Goal: Book appointment/travel/reservation

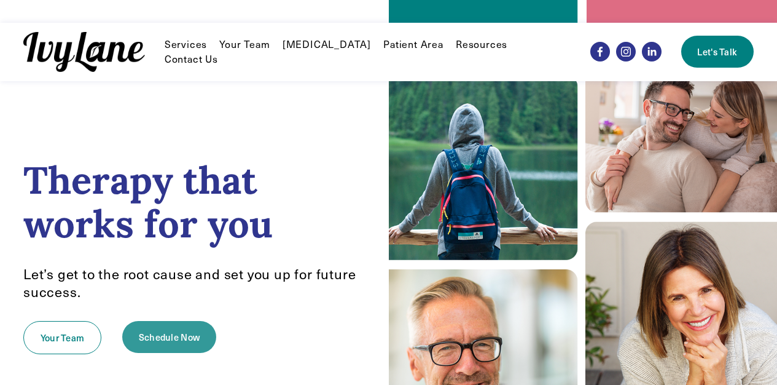
click at [199, 321] on link "Schedule Now" at bounding box center [169, 337] width 94 height 32
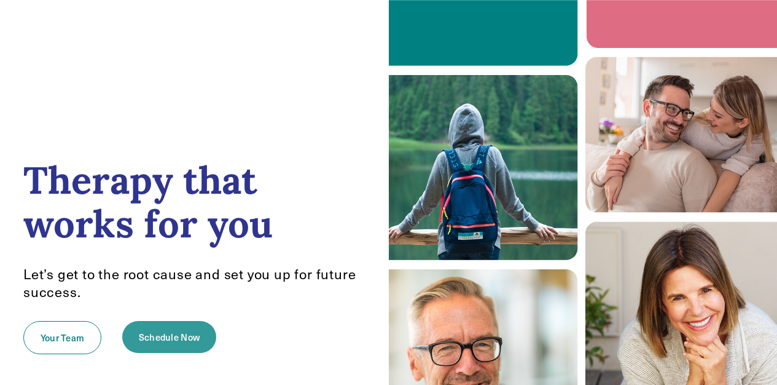
click at [178, 321] on link "Schedule Now" at bounding box center [169, 337] width 94 height 32
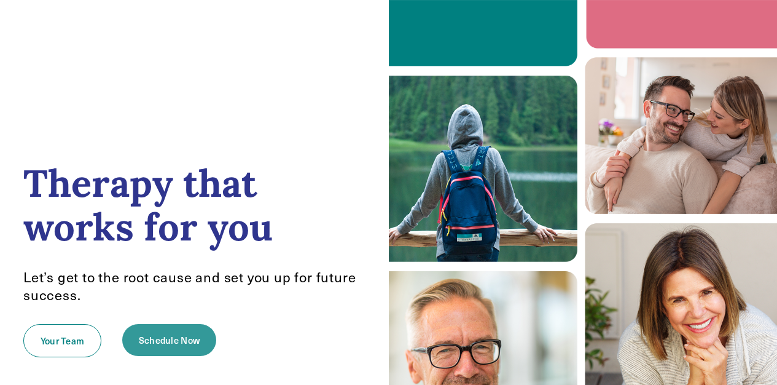
scroll to position [25, 0]
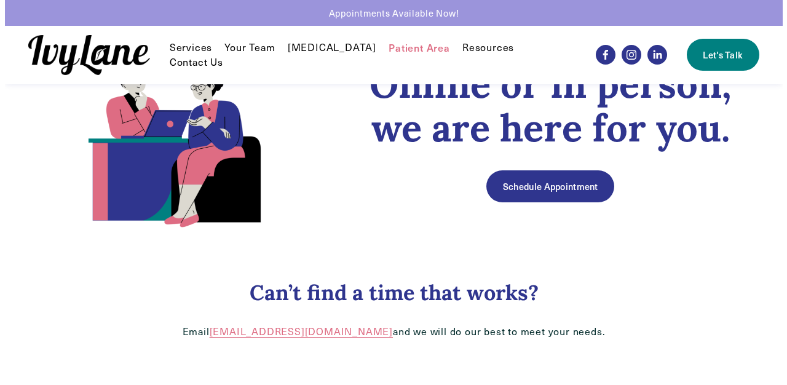
scroll to position [69, 0]
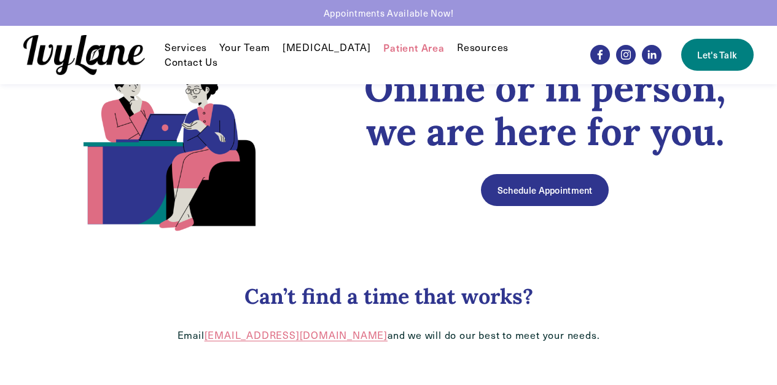
click at [556, 200] on link "Schedule Appointment" at bounding box center [545, 190] width 128 height 32
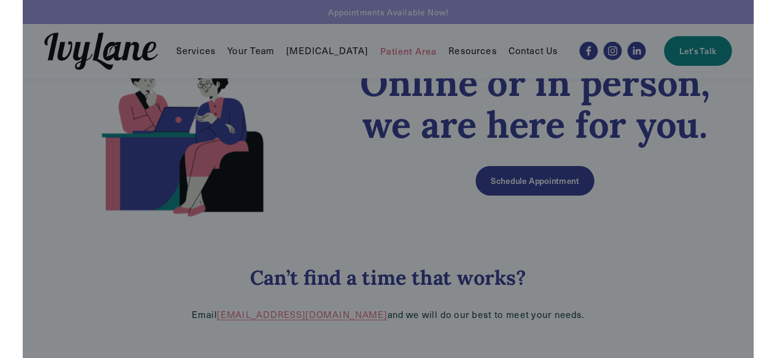
scroll to position [0, 0]
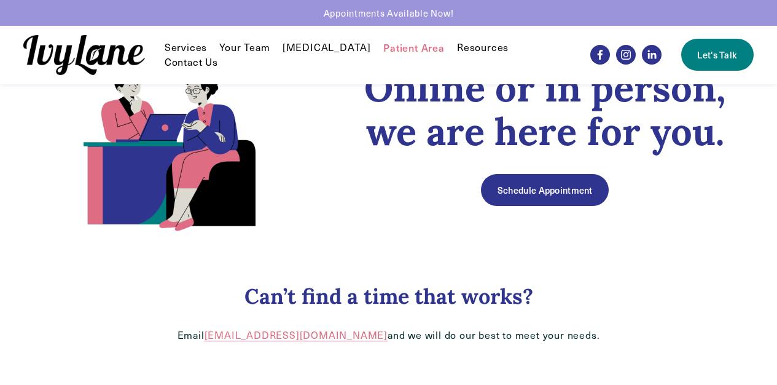
click at [561, 191] on link "Schedule Appointment" at bounding box center [545, 190] width 128 height 32
